Goal: Information Seeking & Learning: Learn about a topic

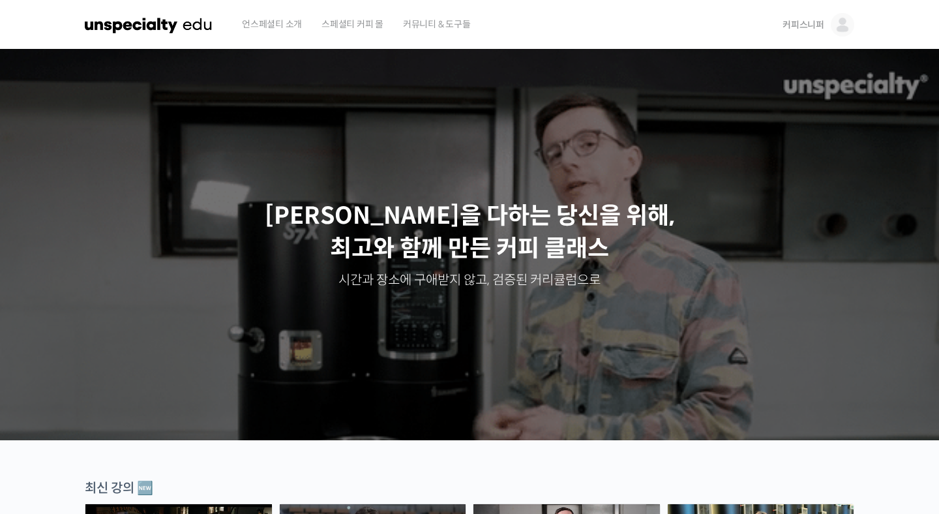
click at [834, 18] on img at bounding box center [842, 24] width 23 height 23
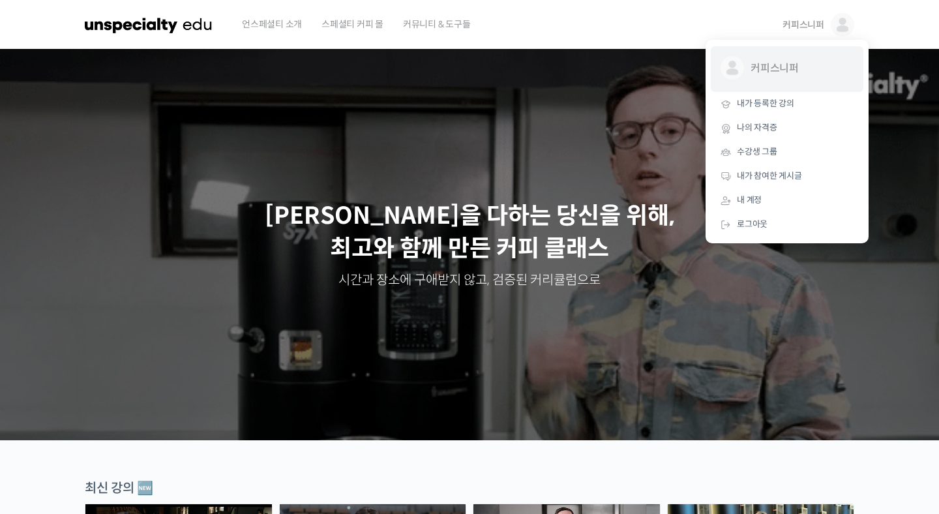
click at [772, 72] on span "커피스니퍼" at bounding box center [799, 68] width 97 height 25
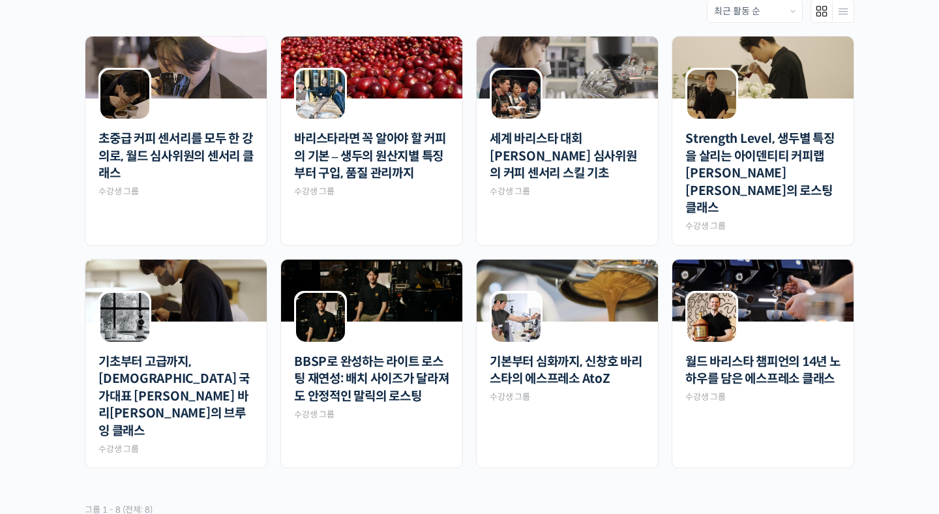
scroll to position [305, 0]
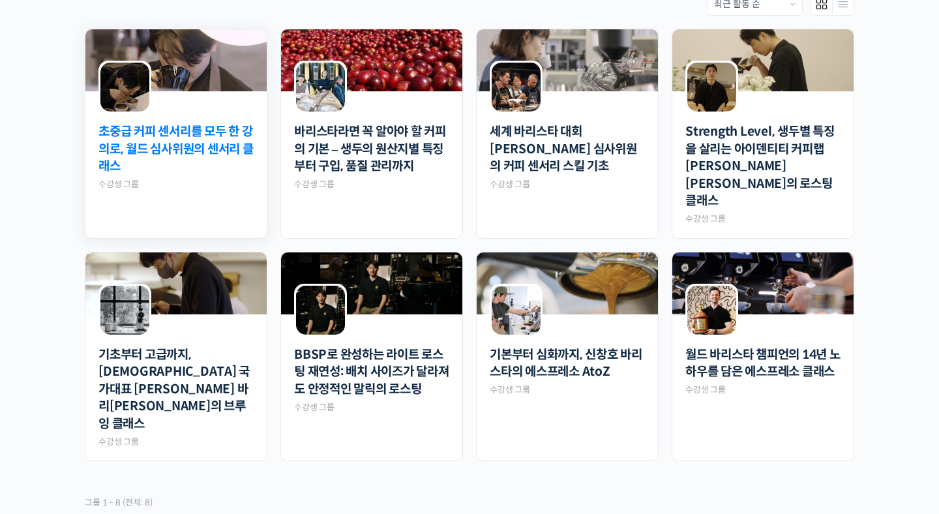
click at [200, 151] on link "초중급 커피 센서리를 모두 한 강의로, 월드 심사위원의 센서리 클래스" at bounding box center [175, 149] width 155 height 52
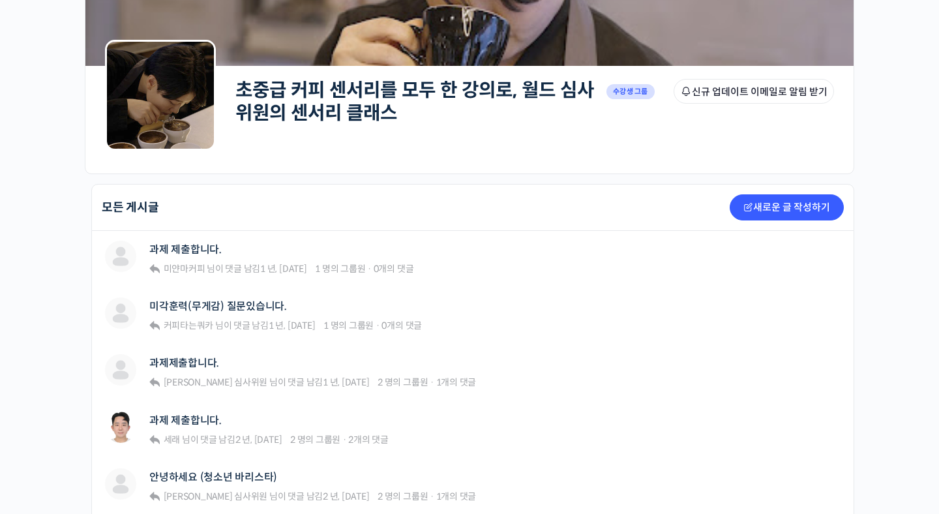
scroll to position [209, 0]
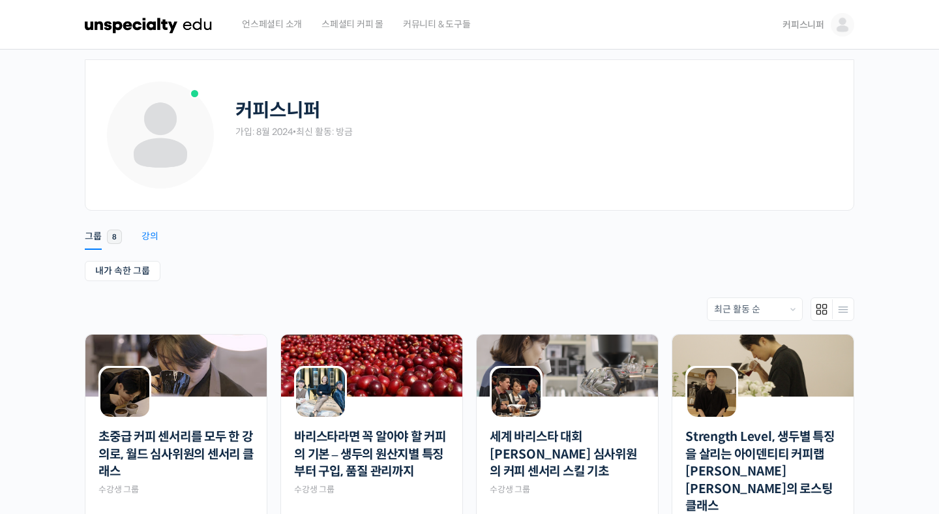
click at [149, 235] on div "강의" at bounding box center [150, 240] width 17 height 20
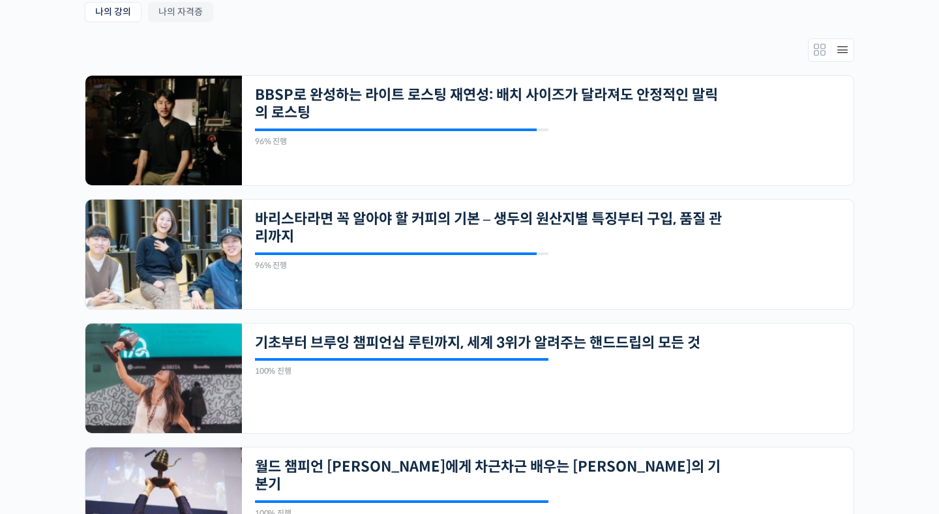
scroll to position [269, 0]
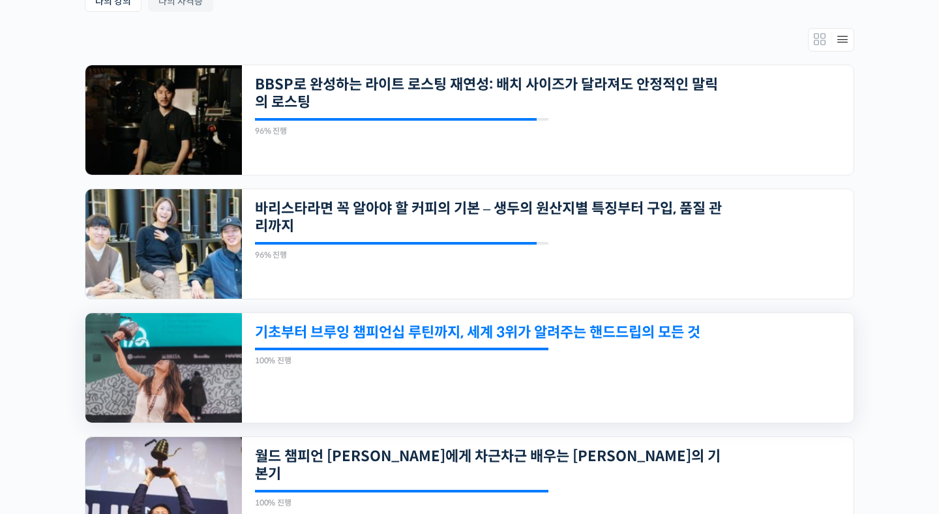
click at [398, 328] on link "기초부터 브루잉 챔피언십 루틴까지, 세계 3위가 알려주는 핸드드립의 모든 것" at bounding box center [489, 332] width 468 height 18
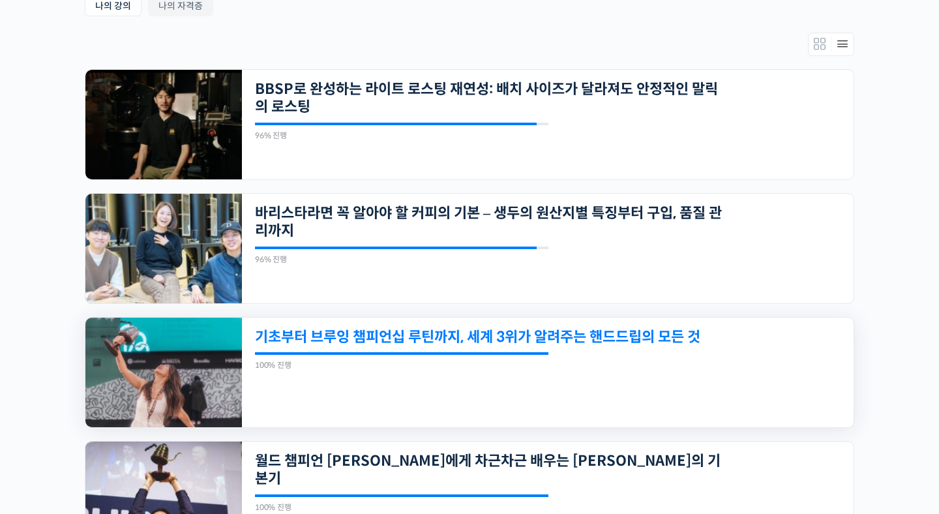
click at [588, 337] on link "기초부터 브루잉 챔피언십 루틴까지, 세계 3위가 알려주는 핸드드립의 모든 것" at bounding box center [489, 337] width 468 height 18
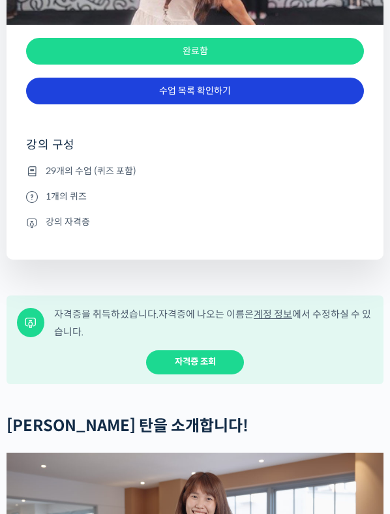
click at [286, 104] on link "수업 목록 확인하기" at bounding box center [195, 91] width 338 height 27
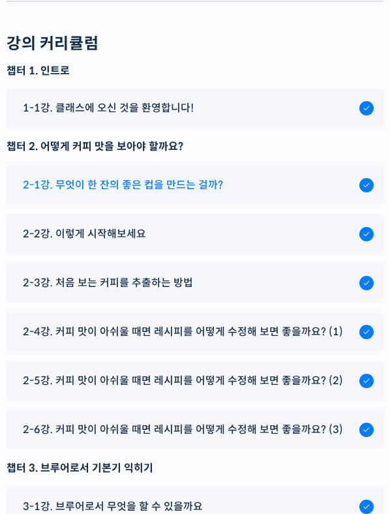
click at [267, 176] on div "2-1강. 무엇이 한 잔의 좋은 컵을 만드는 걸까?" at bounding box center [187, 185] width 343 height 18
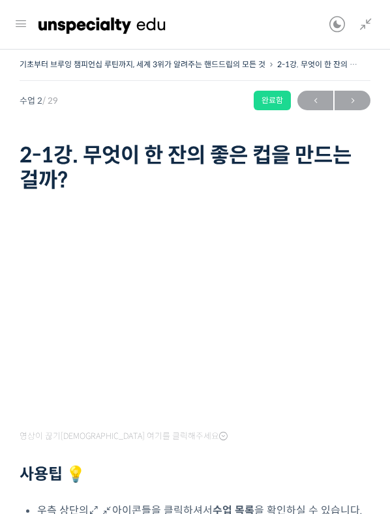
scroll to position [229, 0]
